Goal: Task Accomplishment & Management: Complete application form

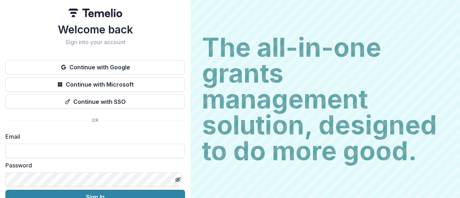
click at [127, 69] on button "Continue with Google" at bounding box center [95, 67] width 180 height 14
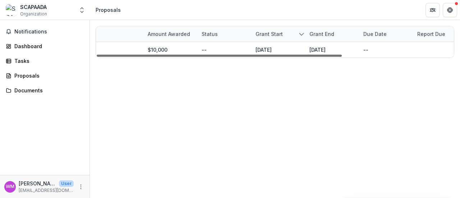
scroll to position [0, 163]
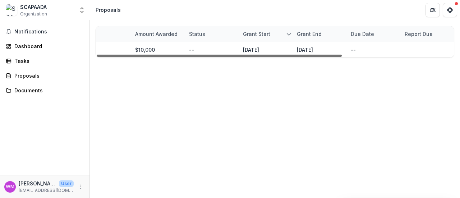
drag, startPoint x: 170, startPoint y: 55, endPoint x: 312, endPoint y: 56, distance: 142.3
click at [312, 56] on div at bounding box center [219, 56] width 245 height 2
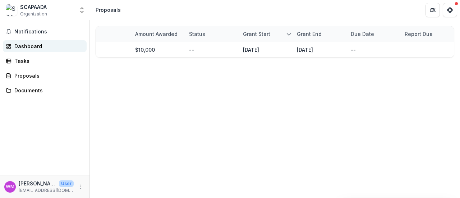
click at [50, 45] on div "Dashboard" at bounding box center [47, 46] width 66 height 8
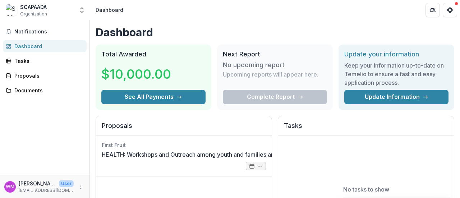
click at [270, 95] on div "Complete Report" at bounding box center [275, 97] width 104 height 14
click at [434, 11] on line "Partners" at bounding box center [434, 11] width 1 height 0
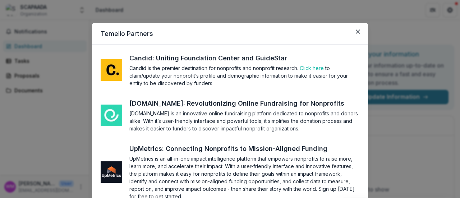
scroll to position [33, 0]
